Goal: Register for event/course

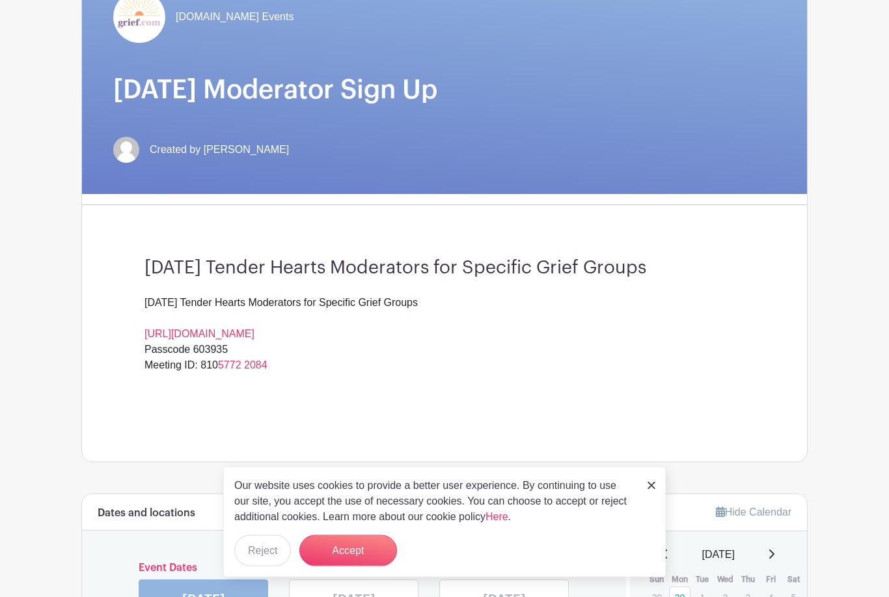
scroll to position [113, 0]
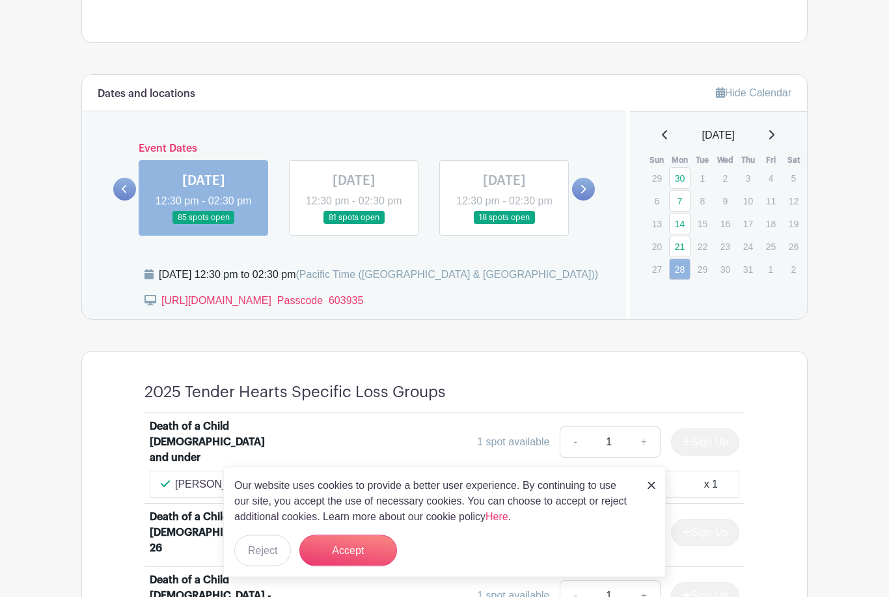
click at [576, 189] on link at bounding box center [583, 189] width 23 height 23
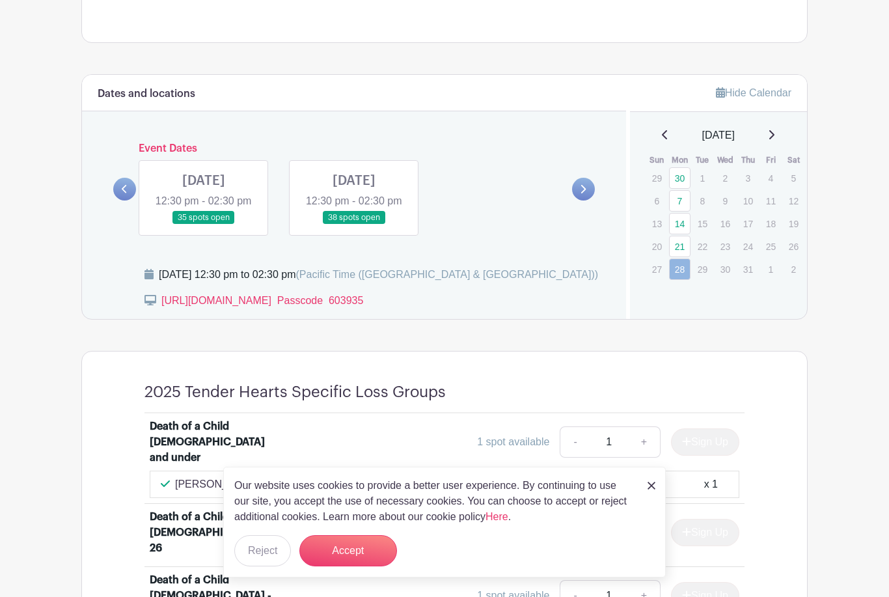
click at [204, 224] on link at bounding box center [204, 224] width 0 height 0
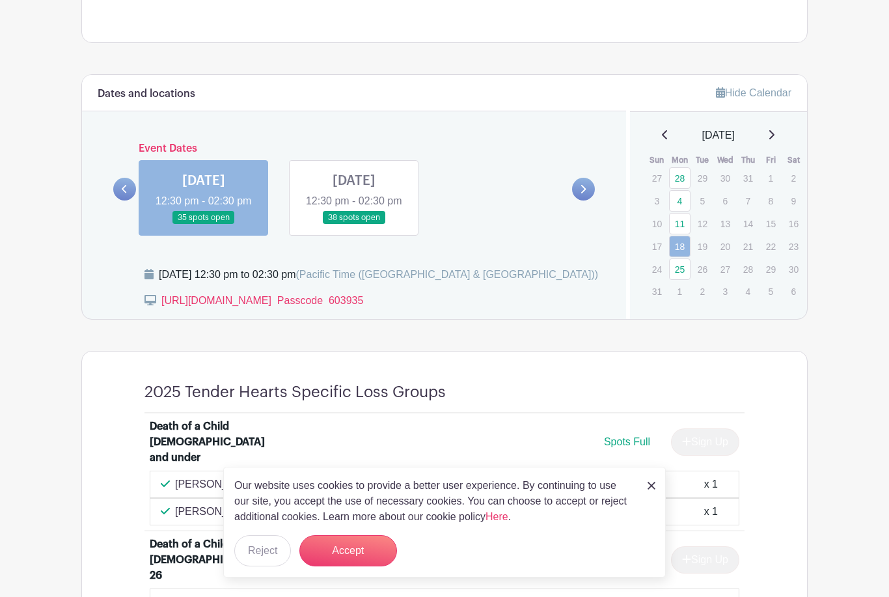
click at [367, 552] on button "Accept" at bounding box center [348, 550] width 98 height 31
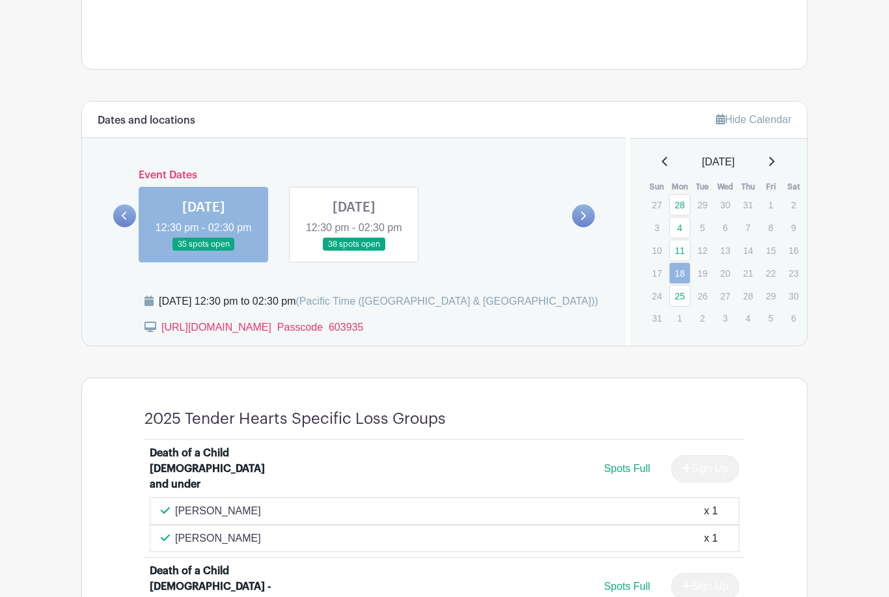
scroll to position [533, 0]
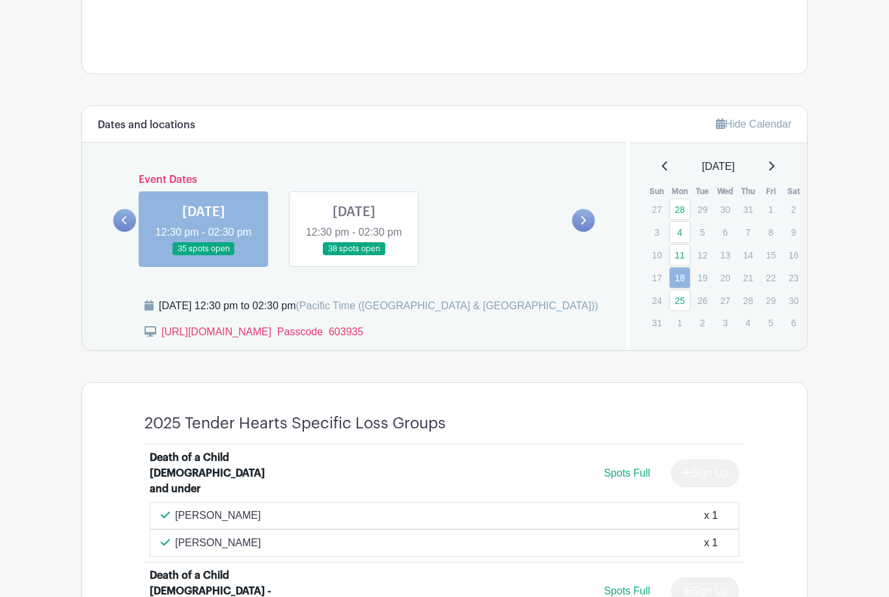
click at [354, 256] on link at bounding box center [354, 256] width 0 height 0
